Goal: Task Accomplishment & Management: Use online tool/utility

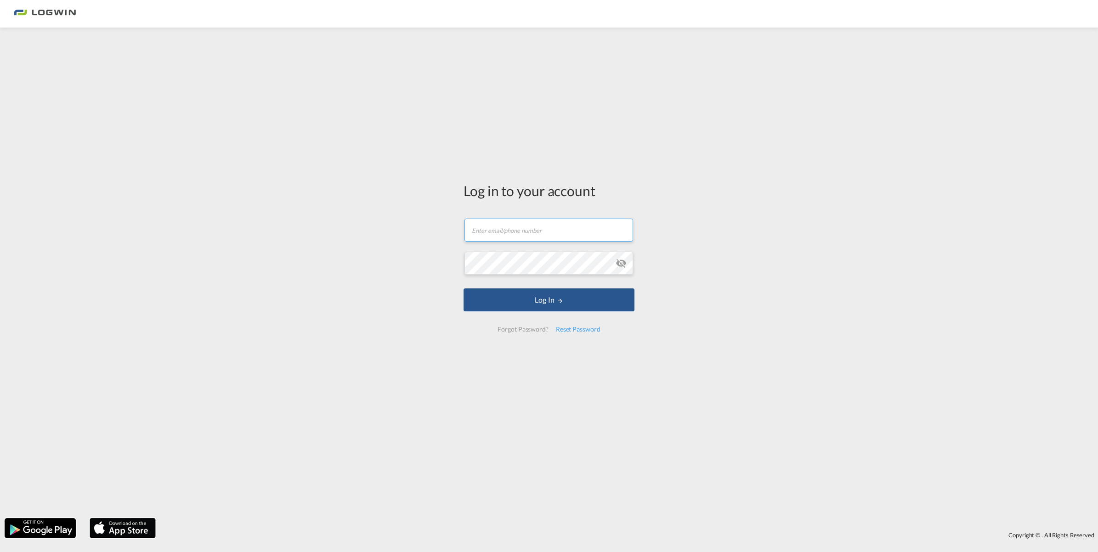
click at [543, 231] on input "text" at bounding box center [548, 230] width 169 height 23
type input "[PERSON_NAME][EMAIL_ADDRESS][DOMAIN_NAME]"
click at [543, 298] on button "Log In" at bounding box center [548, 299] width 171 height 23
